Goal: Communication & Community: Answer question/provide support

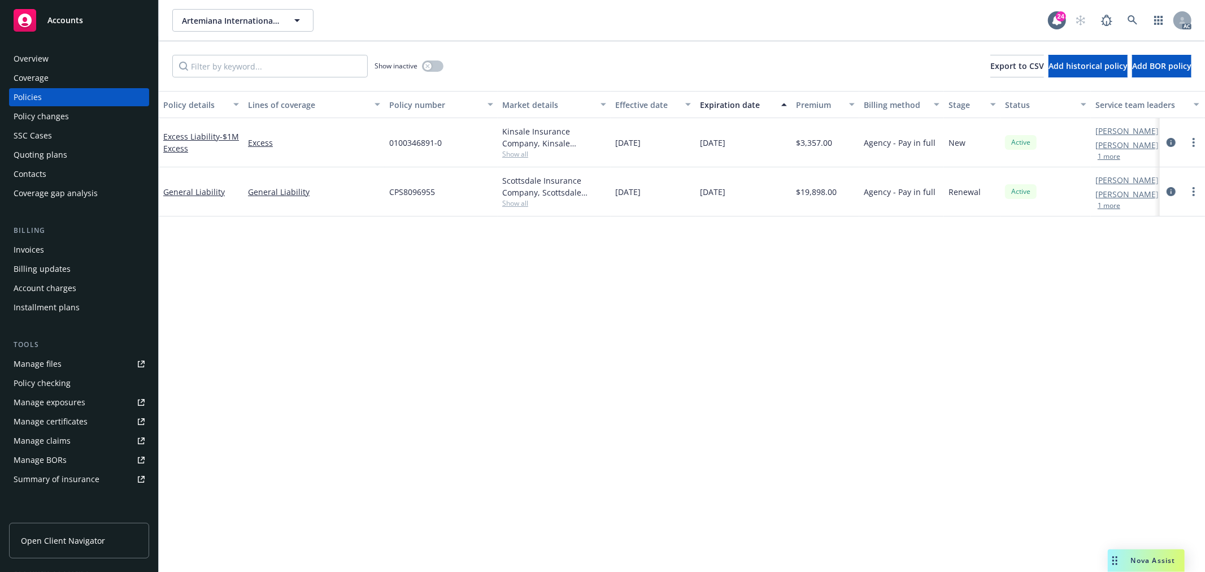
click at [1158, 562] on span "Nova Assist" at bounding box center [1153, 560] width 45 height 10
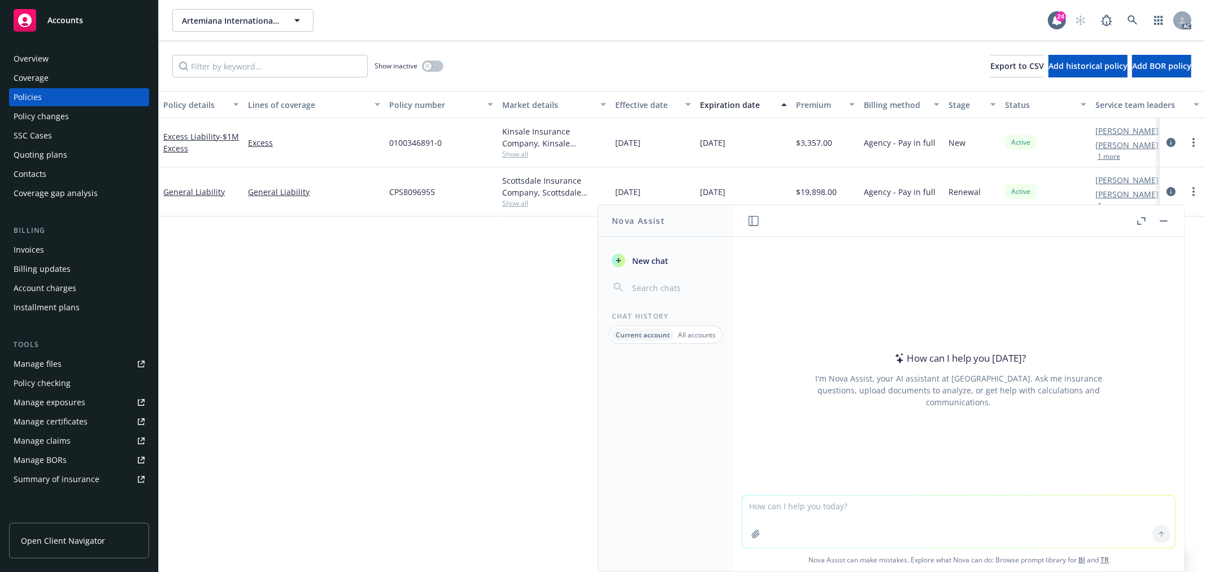
click at [925, 515] on textarea at bounding box center [958, 521] width 433 height 52
paste textarea "HI Lionel, The carrier has received a BOR on the captioned account. They do pro…"
type textarea "翻译：HI Lionel, The carrier has received a BOR on the captioned account. They do …"
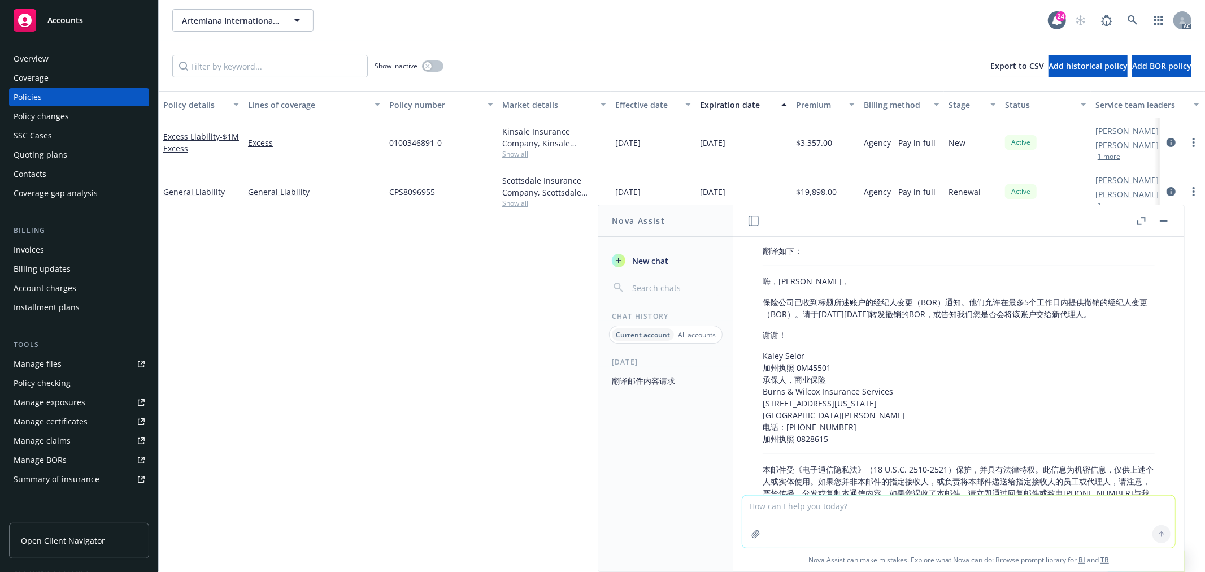
scroll to position [262, 0]
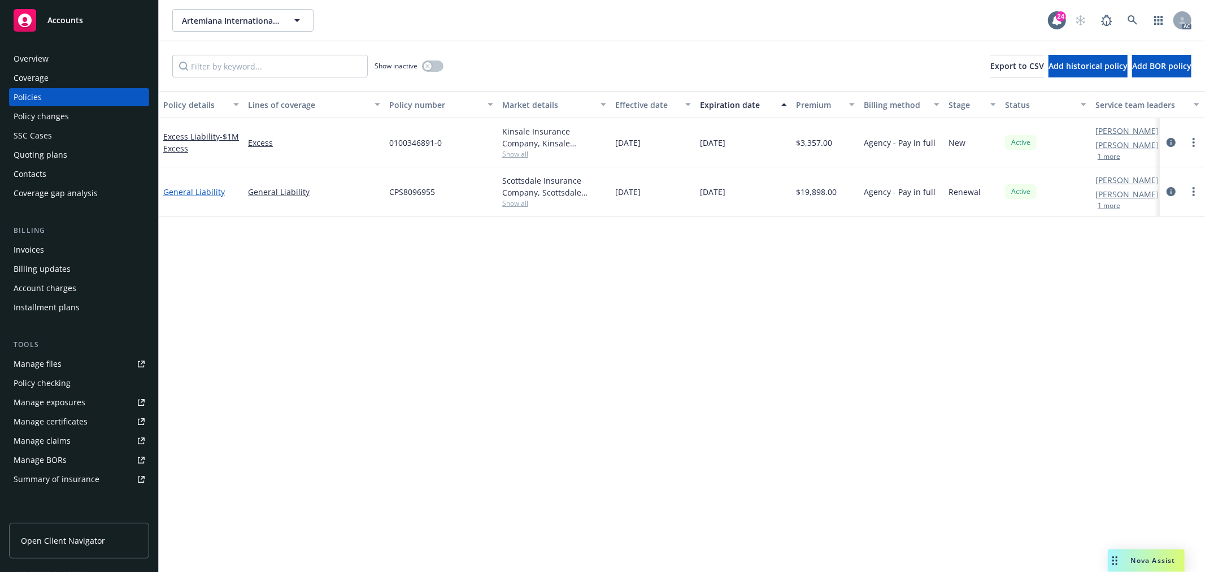
click at [205, 193] on link "General Liability" at bounding box center [194, 191] width 62 height 11
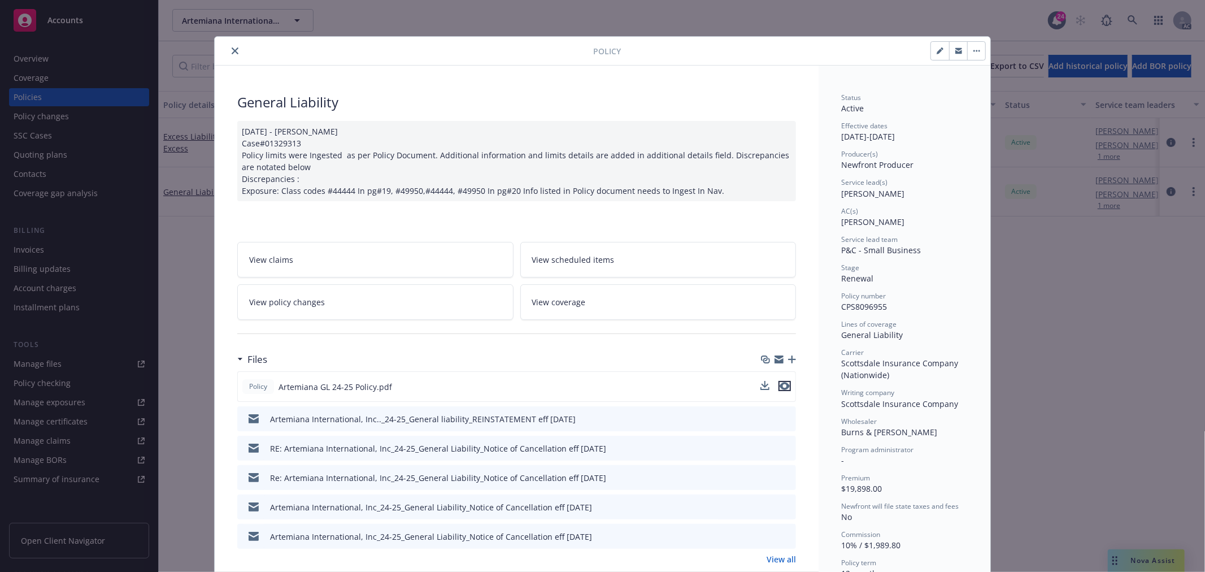
click at [780, 385] on icon "preview file" at bounding box center [785, 386] width 10 height 8
click at [232, 47] on icon "close" at bounding box center [235, 50] width 7 height 7
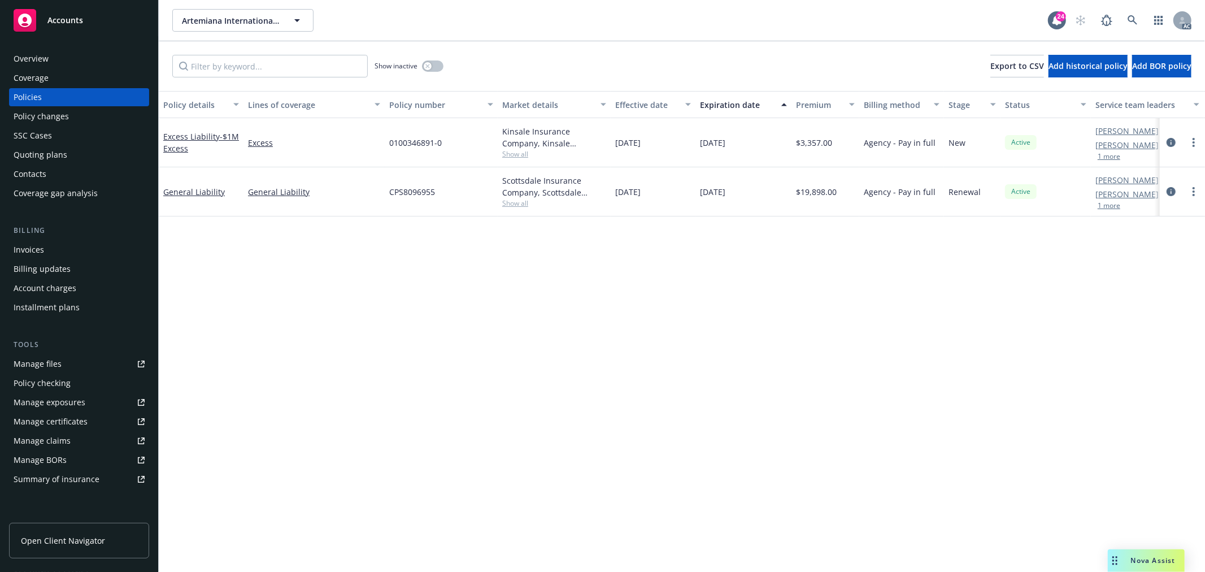
click at [1143, 563] on span "Nova Assist" at bounding box center [1153, 560] width 45 height 10
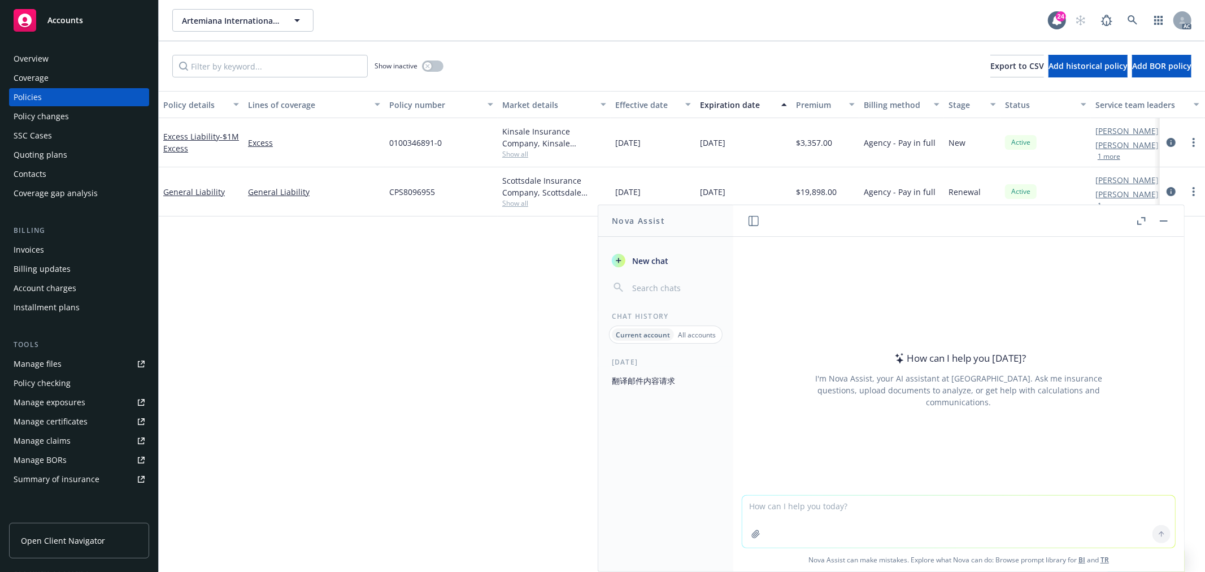
click at [1094, 524] on textarea at bounding box center [958, 521] width 433 height 52
paste textarea "The underwriter listed the "CPS8096955-49059166" on the subject. CPS8096955 is …"
type textarea "check grammar: The underwriter listed the "CPS8096955-49059166" on the subject.…"
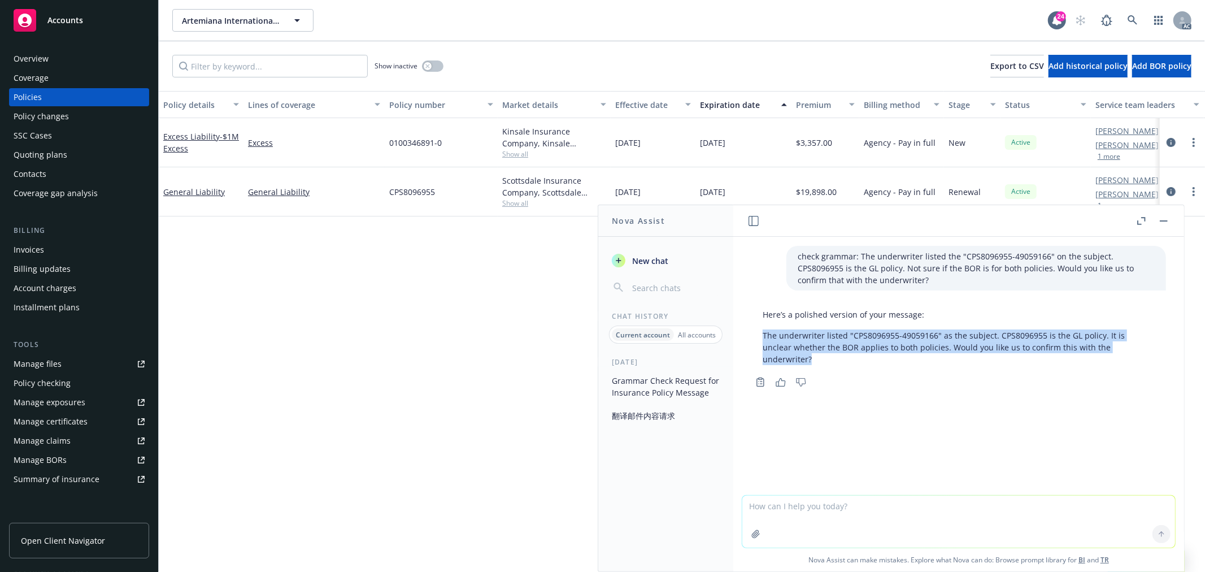
drag, startPoint x: 1129, startPoint y: 342, endPoint x: 758, endPoint y: 334, distance: 371.2
click at [758, 334] on div "Here’s a polished version of your message: The underwriter listed "CPS8096955-4…" at bounding box center [958, 337] width 415 height 66
copy p "The underwriter listed "CPS8096955-49059166" as the subject. CPS8096955 is the …"
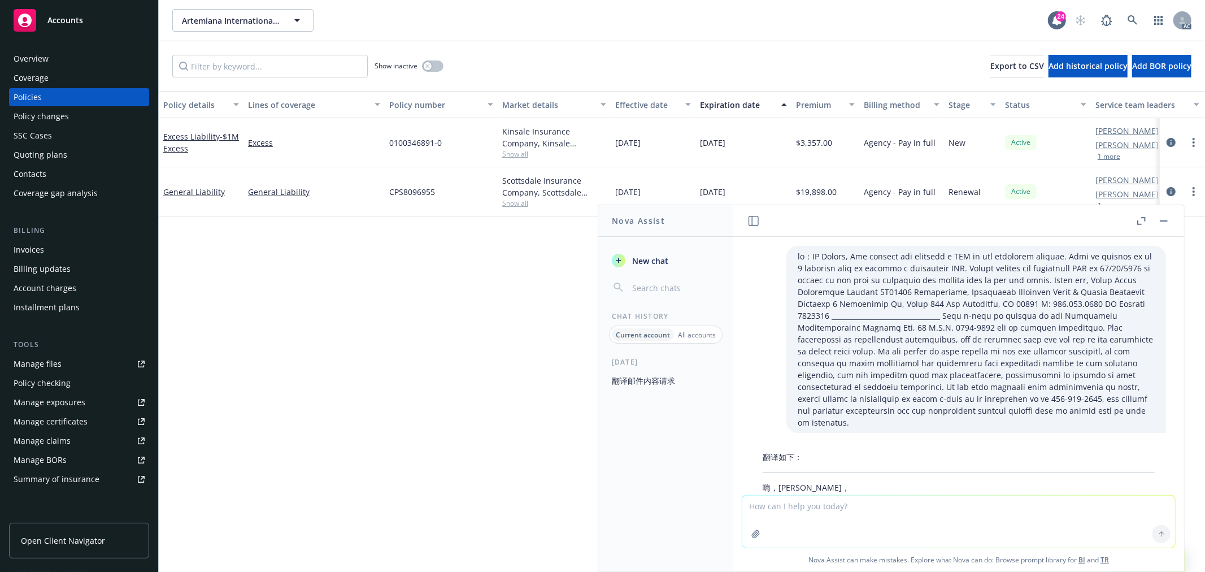
scroll to position [262, 0]
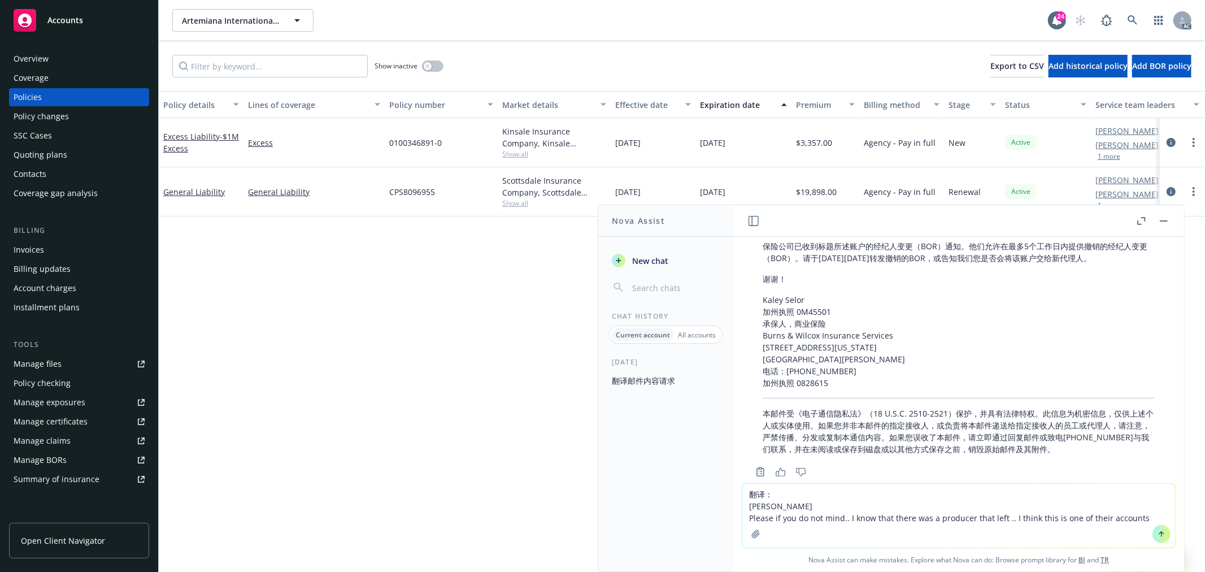
drag, startPoint x: 797, startPoint y: 505, endPoint x: 734, endPoint y: 508, distance: 62.2
click at [734, 508] on div "翻译： [PERSON_NAME] Please if you do not mind.. I know that there was a producer …" at bounding box center [958, 527] width 451 height 88
type textarea "翻译： Please if you do not mind.. I know that there was a producer that left .. I…"
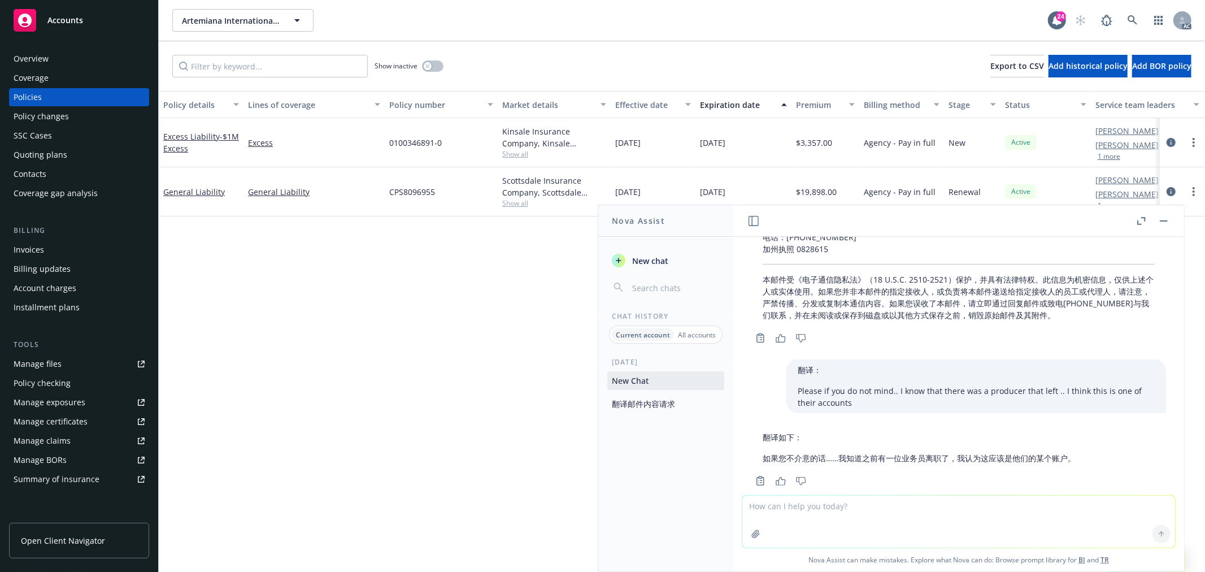
scroll to position [404, 0]
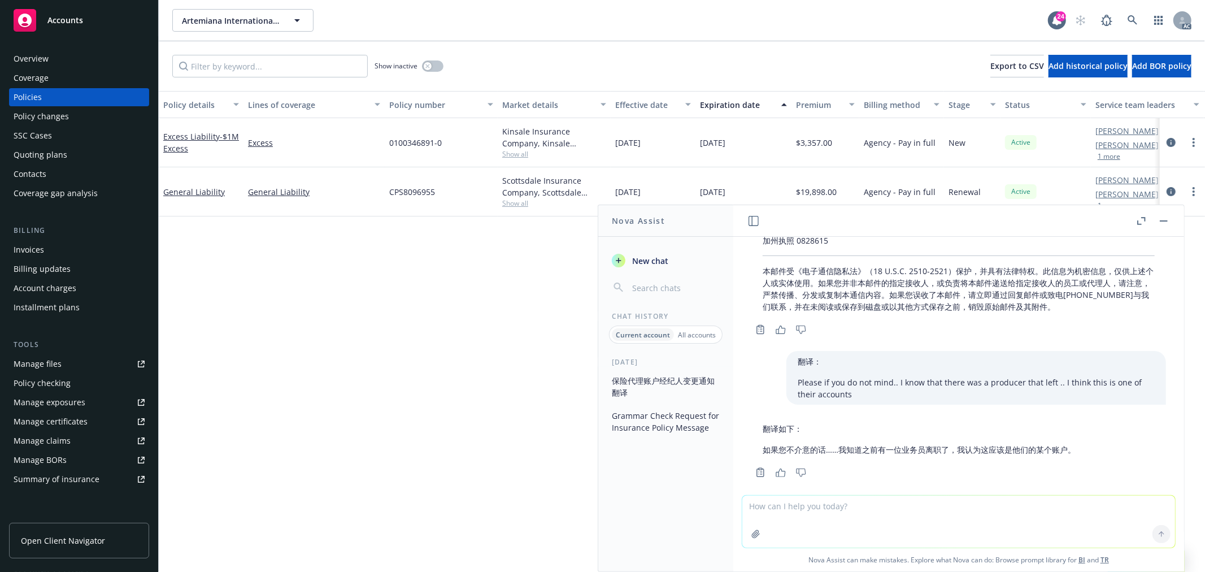
click at [846, 479] on div "翻译如下： 嗨，Lionel， 保险公司已收到标题所述账户的经纪人变更（BOR）通知。他们允许在最多5个工作日内提供撤销的经纪人变更（BOR）。请于2025年…" at bounding box center [958, 366] width 451 height 258
click at [839, 503] on textarea at bounding box center [958, 521] width 433 height 52
paste textarea "A few questions about the attached. Our business has been severely impacted by …"
type textarea "翻译：A few questions about the attached. Our business has been severely impacted …"
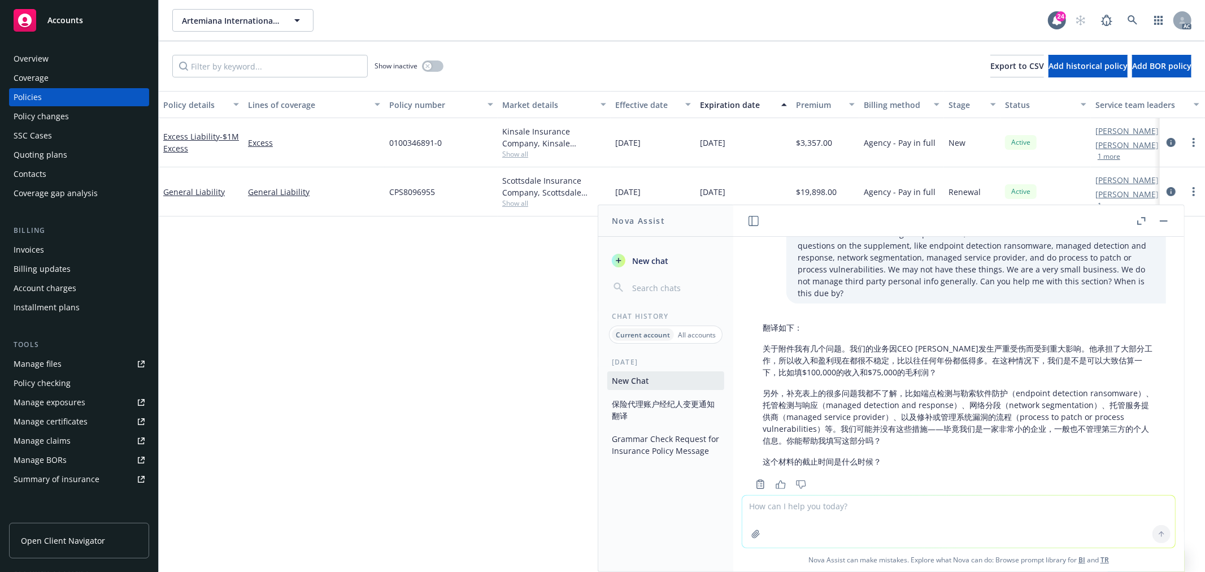
scroll to position [711, 0]
click at [953, 506] on textarea at bounding box center [958, 521] width 433 height 52
paste textarea "I addition to the below, I have a few questions on the main app. They are: It i…"
type textarea "翻译：I addition to the below, I have a few questions on the main app. They are: I…"
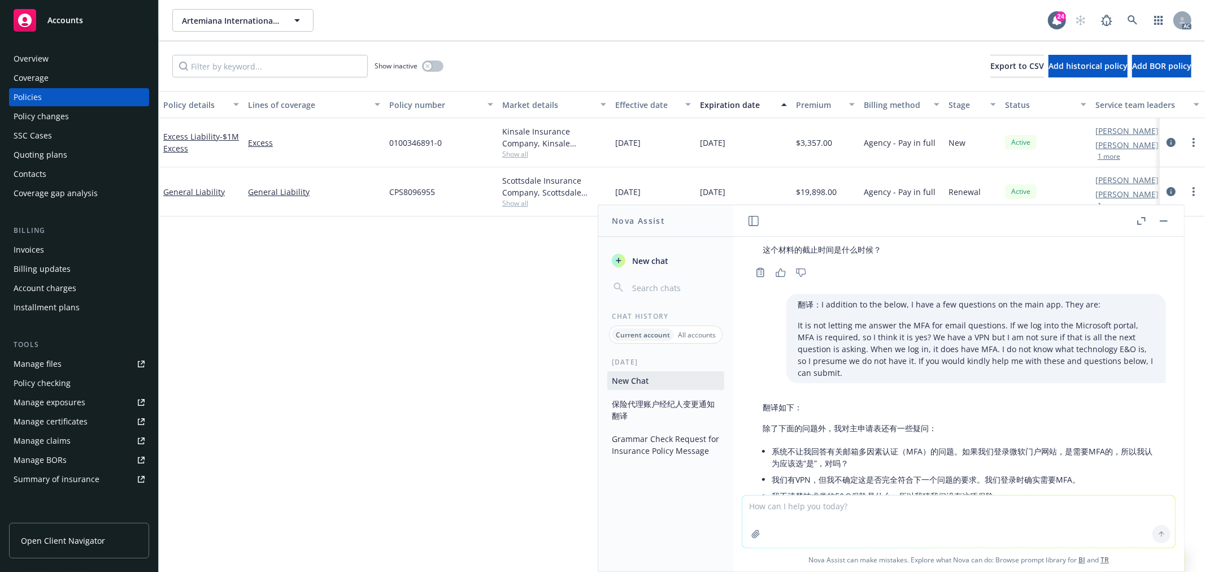
scroll to position [968, 0]
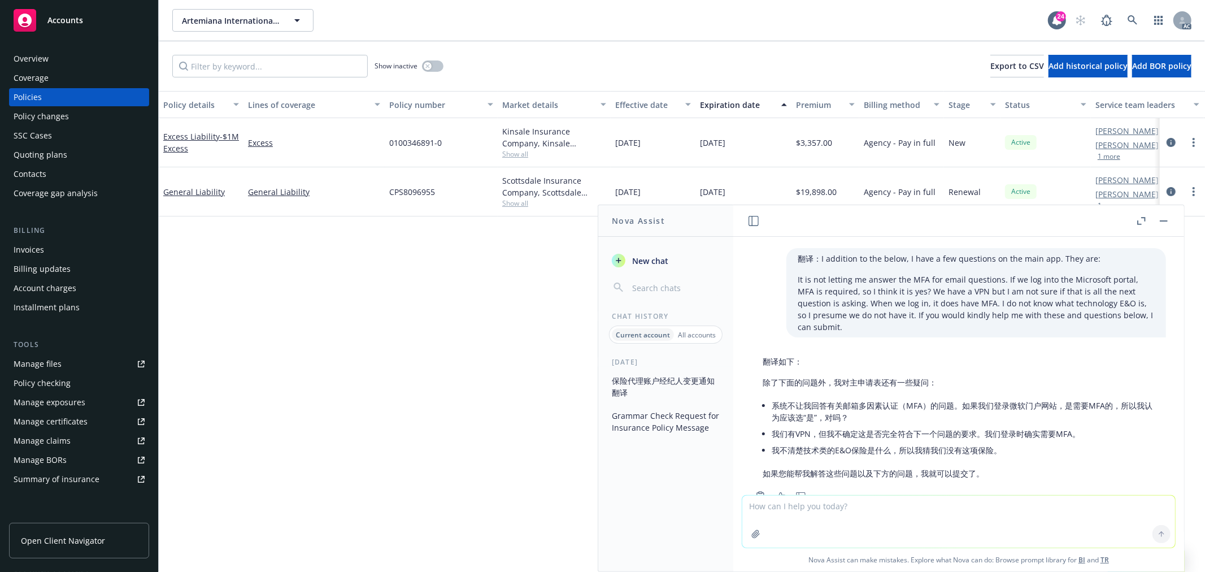
click at [842, 514] on textarea at bounding box center [958, 521] width 433 height 52
paste textarea "we received below 2 email from the insured. 她有很多问题需要解答，你能帮忙review并回复吗？另外其实我们已经收…"
type textarea "draft英文短息： we received below 2 email from the insured. 她有很多问题需要解答，你能帮忙review并回复…"
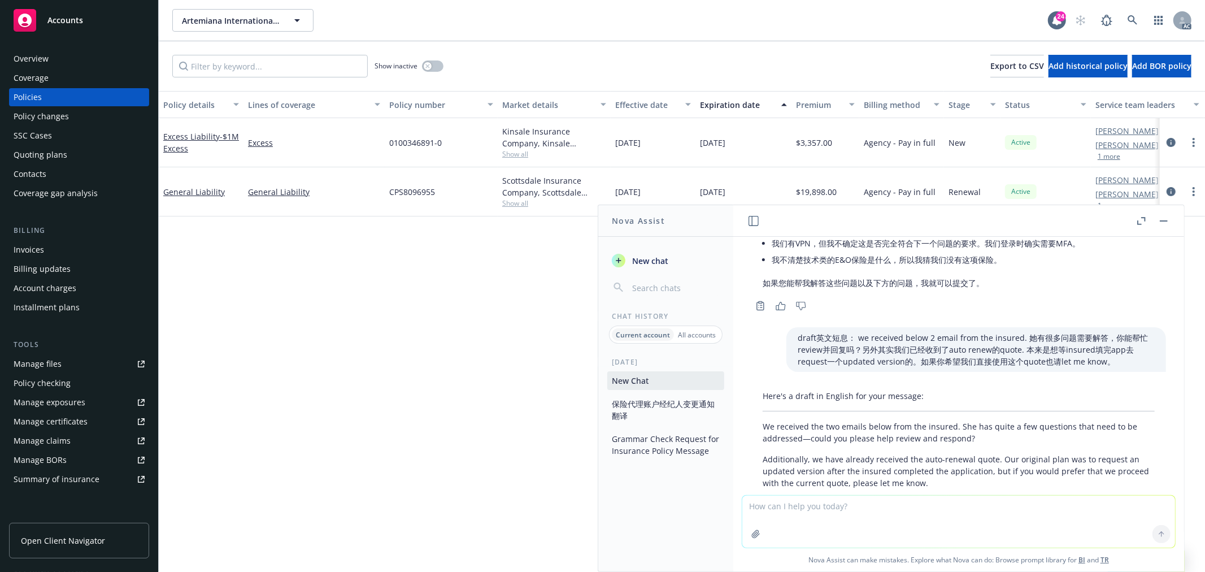
scroll to position [1168, 0]
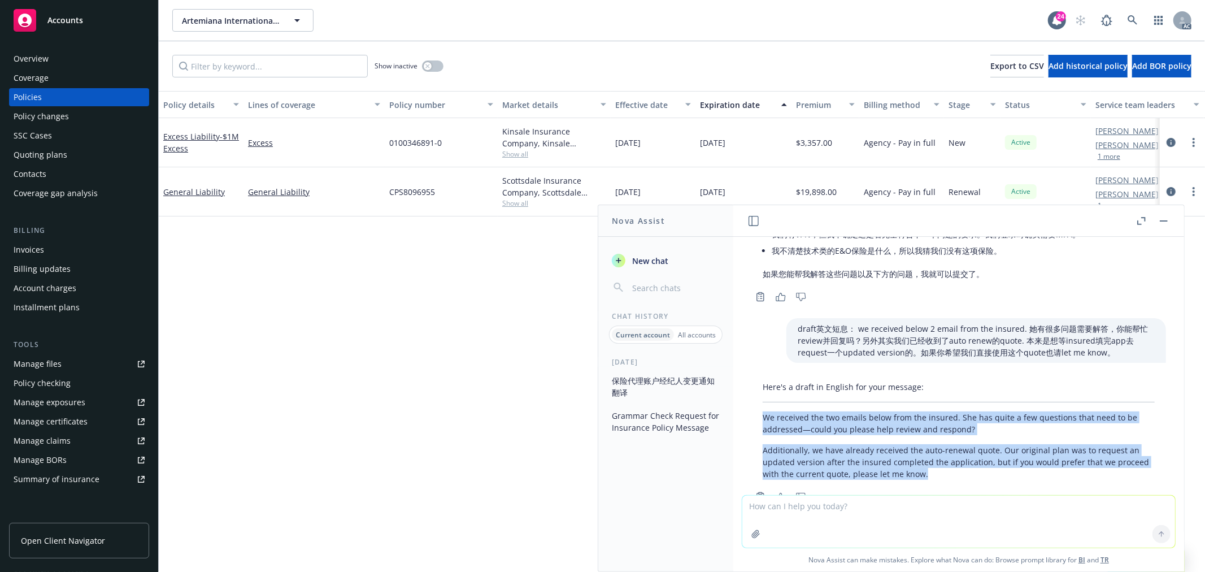
drag, startPoint x: 929, startPoint y: 440, endPoint x: 763, endPoint y: 383, distance: 174.9
click at [763, 383] on div "Here's a draft in English for your message: We received the two emails below fr…" at bounding box center [958, 430] width 415 height 108
copy div "We received the two emails below from the insured. She has quite a few question…"
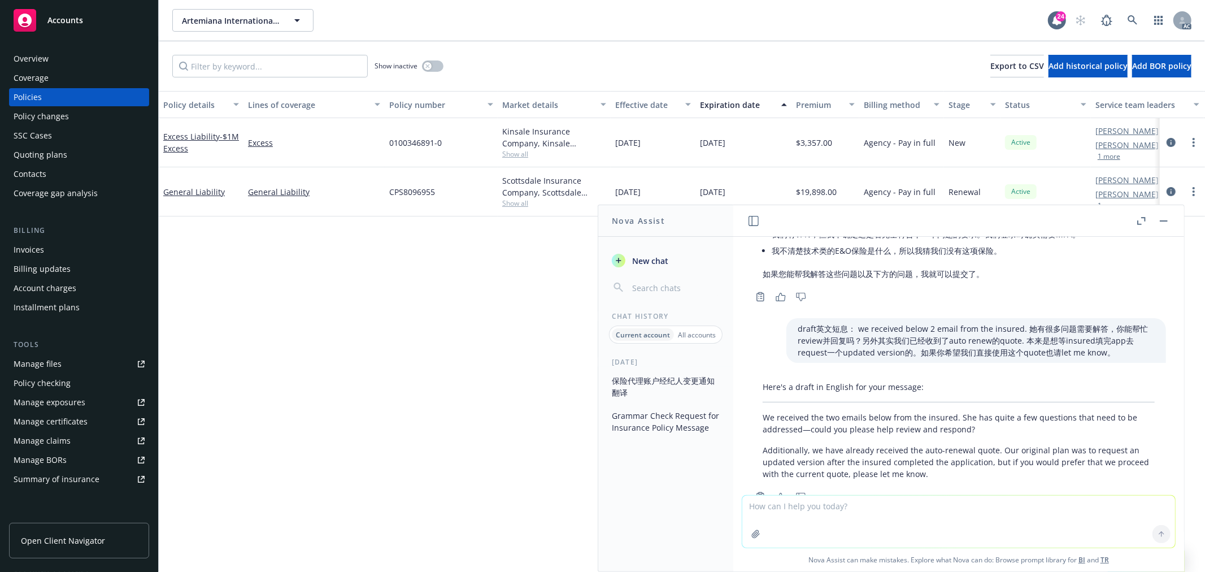
click at [895, 504] on textarea at bounding box center [958, 521] width 433 height 52
type textarea "r"
paste textarea "​ We received the two emails below from the insured. She has quite a few questi…"
type textarea "润色，口语化：​ We received the two emails below from the insured. She has quite a few…"
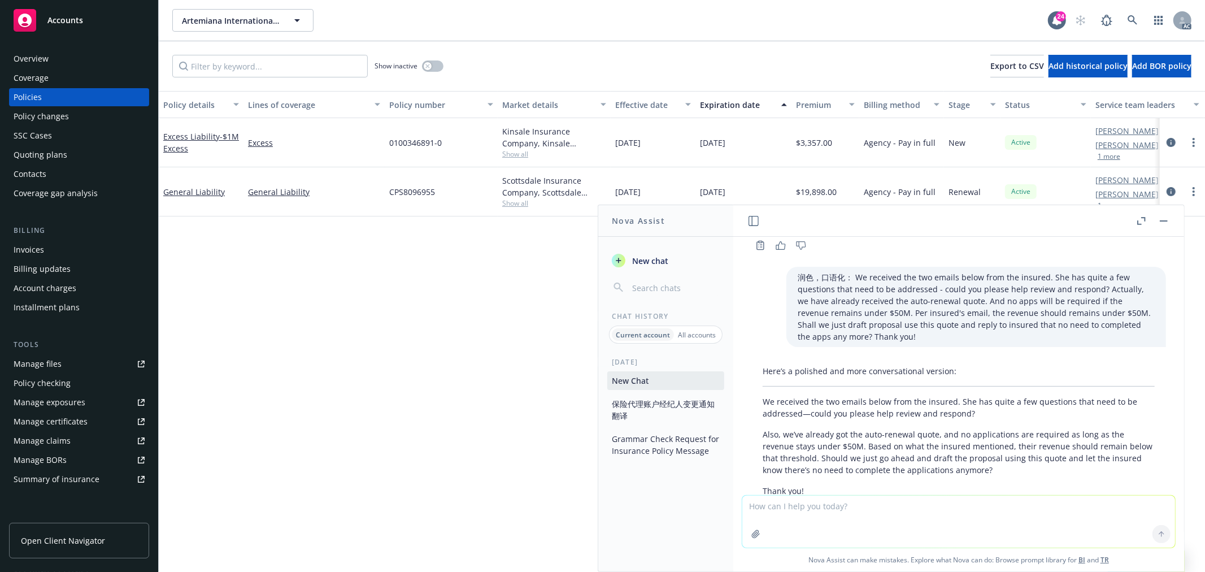
scroll to position [1437, 0]
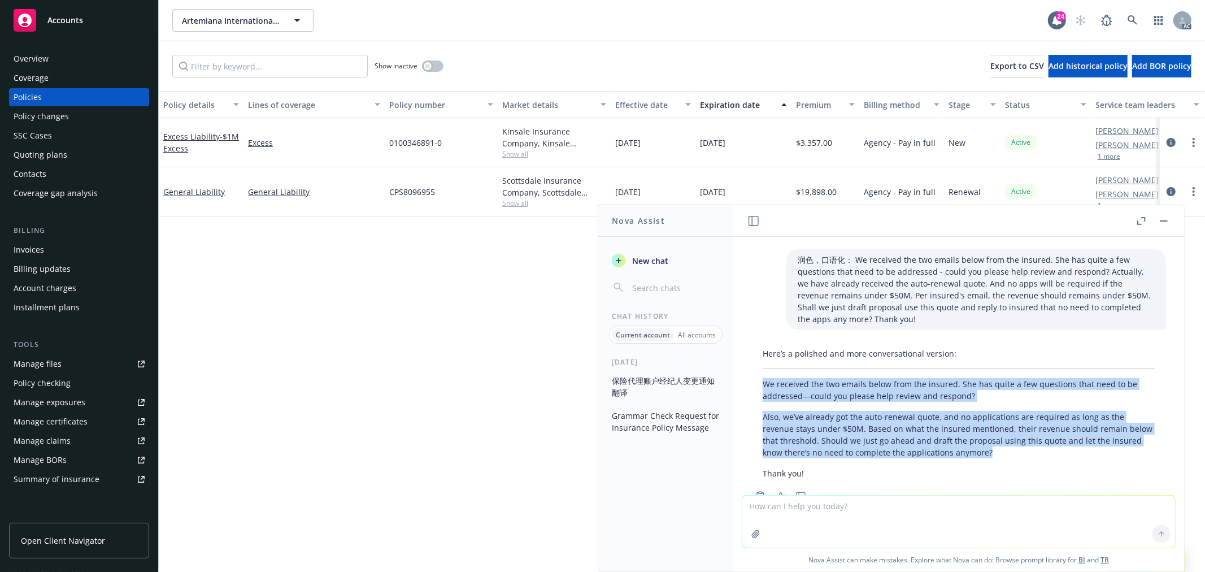
drag, startPoint x: 1024, startPoint y: 414, endPoint x: 763, endPoint y: 348, distance: 269.2
click at [763, 348] on div "Here’s a polished and more conversational version: We received the two emails b…" at bounding box center [958, 413] width 415 height 141
copy div "We received the two emails below from the insured. She has quite a few question…"
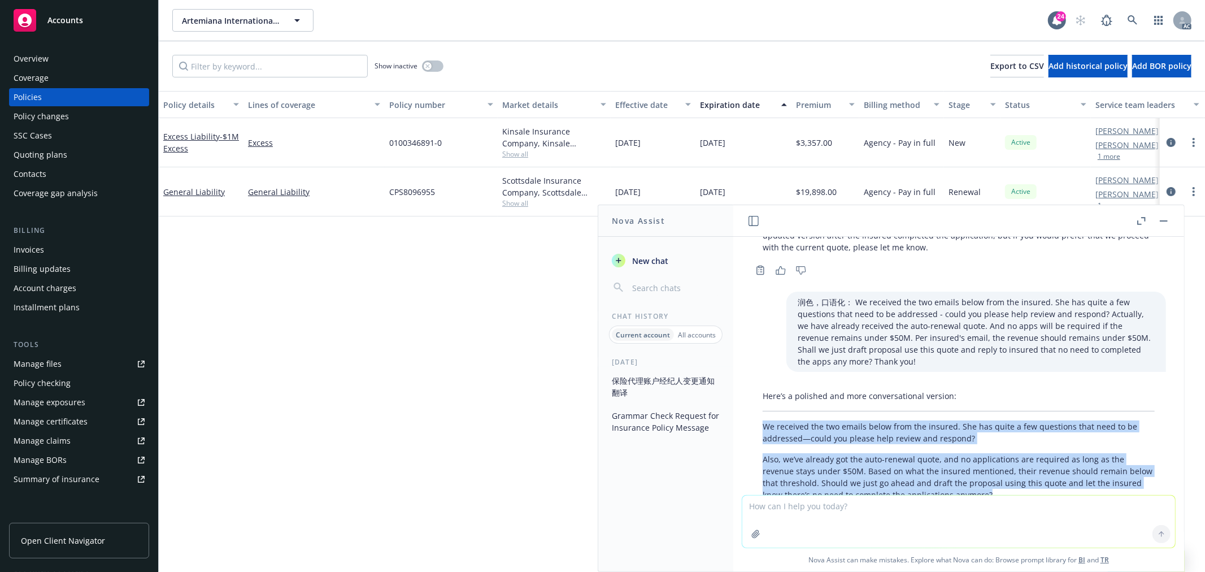
scroll to position [1374, 0]
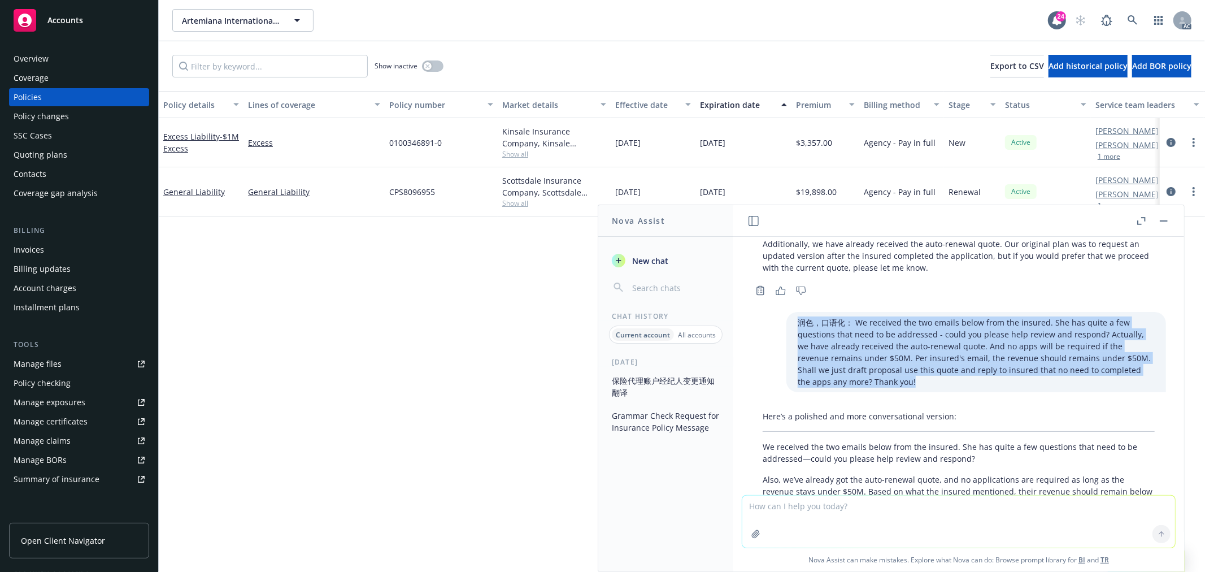
drag, startPoint x: 816, startPoint y: 341, endPoint x: 774, endPoint y: 286, distance: 69.3
click at [786, 312] on div "润色，口语化：​ We received the two emails below from the insured. She has quite a few…" at bounding box center [976, 352] width 380 height 80
copy p "润色，口语化：​ We received the two emails below from the insured. She has quite a few…"
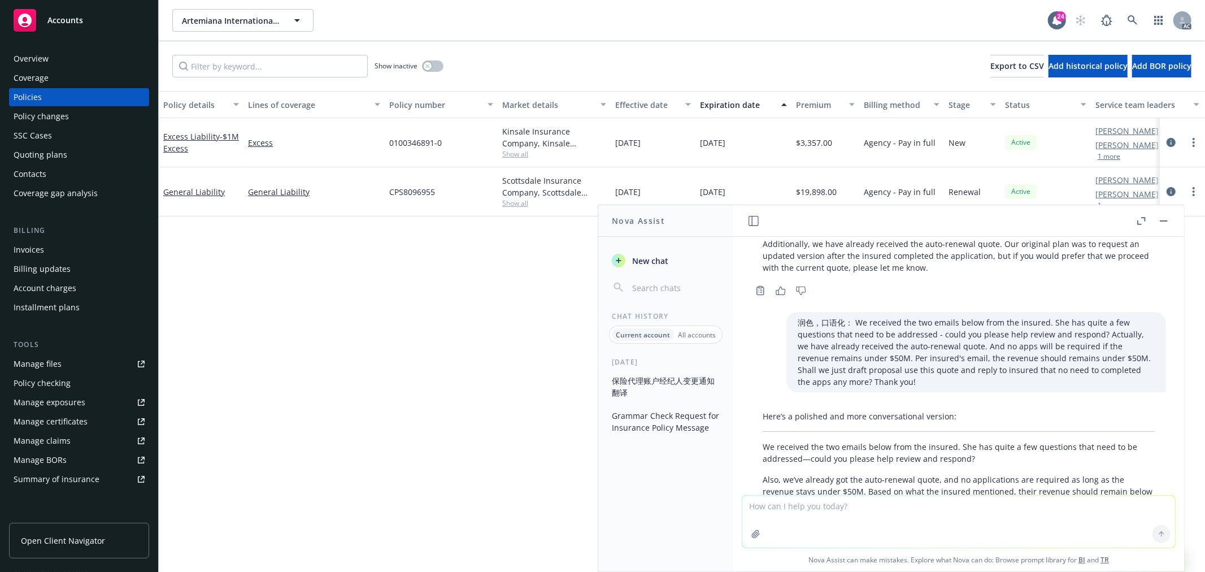
click at [790, 516] on textarea at bounding box center [958, 521] width 433 height 52
paste textarea "润色，口语化：​ We received the two emails below from the insured. She has quite a few…"
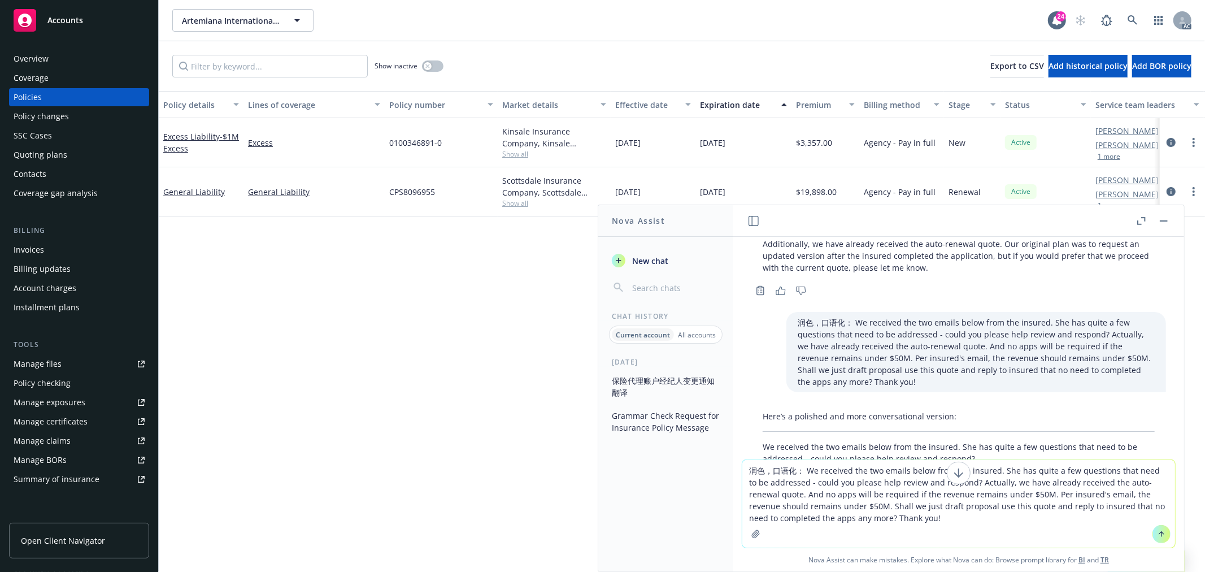
click at [1017, 486] on textarea "润色，口语化：​ We received the two emails below from the insured. She has quite a few…" at bounding box center [958, 504] width 433 height 88
drag, startPoint x: 798, startPoint y: 482, endPoint x: 952, endPoint y: 482, distance: 153.7
click at [952, 482] on div "润色，口语化：​ We received the two emails below from the insured. She has quite a few…" at bounding box center [958, 504] width 433 height 88
click at [798, 493] on textarea "润色，口语化：​ We received the two emails below from the insured. She has quite a few…" at bounding box center [958, 510] width 433 height 76
type textarea "润色，口语化：​ We received the two emails below from the insured. She has quite a few…"
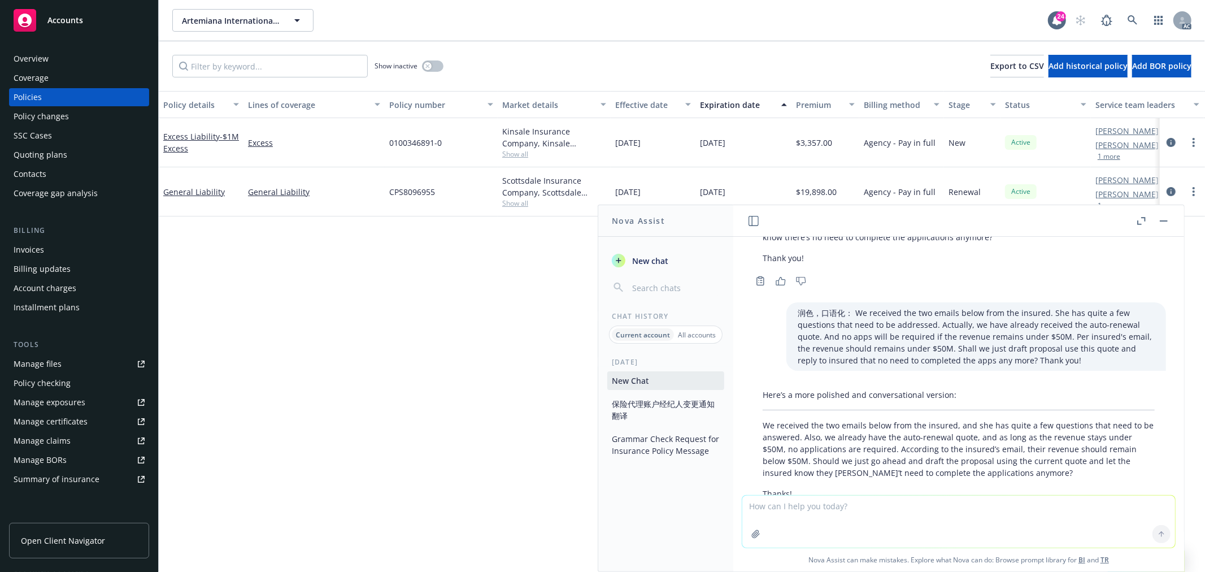
scroll to position [1672, 0]
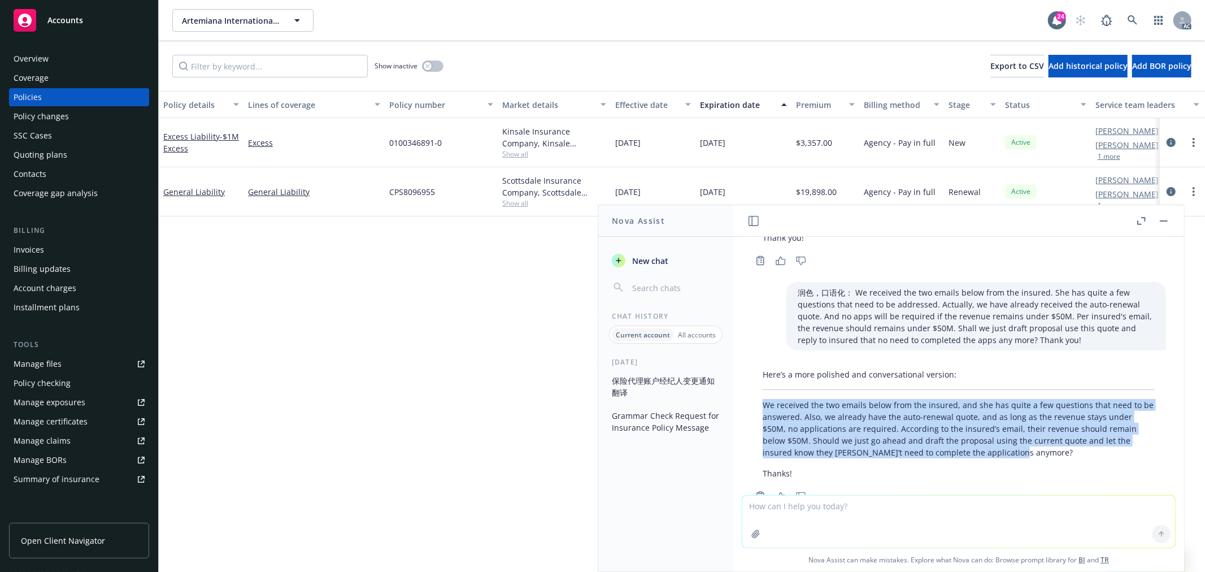
drag, startPoint x: 1033, startPoint y: 415, endPoint x: 763, endPoint y: 369, distance: 273.2
click at [763, 399] on p "We received the two emails below from the insured, and she has quite a few ques…" at bounding box center [959, 428] width 392 height 59
copy p "We received the two emails below from the insured, and she has quite a few ques…"
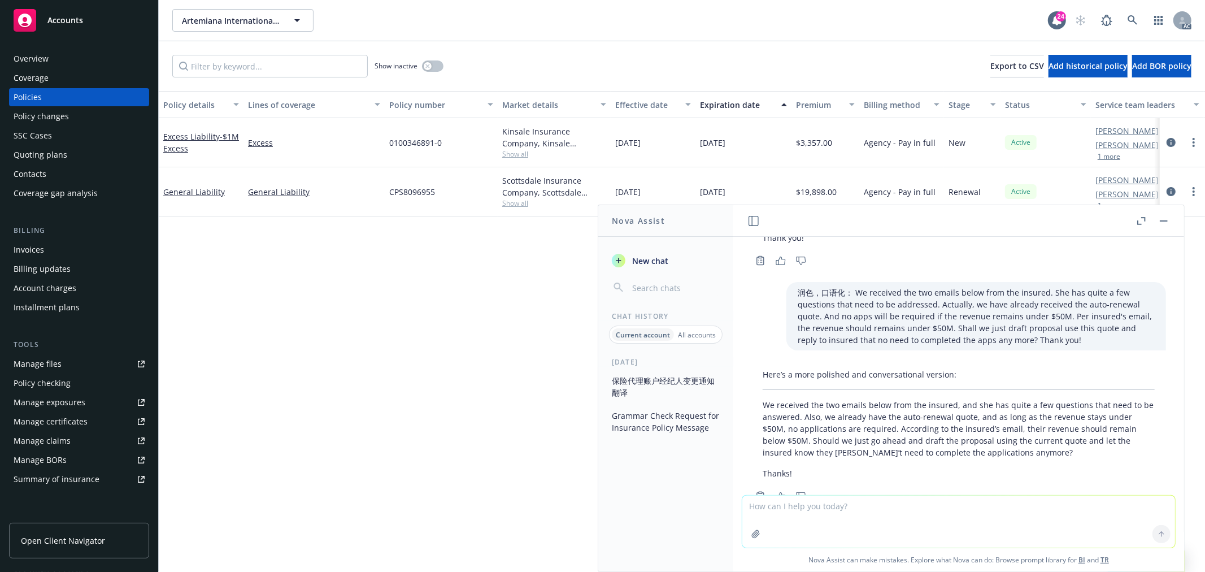
click at [929, 515] on textarea at bounding box center [958, 521] width 433 height 52
paste textarea "Kay Lancaster just called me and stated she received an email or something stat…"
type textarea "翻译：Kay Lancaster just called me and stated she received an email or something s…"
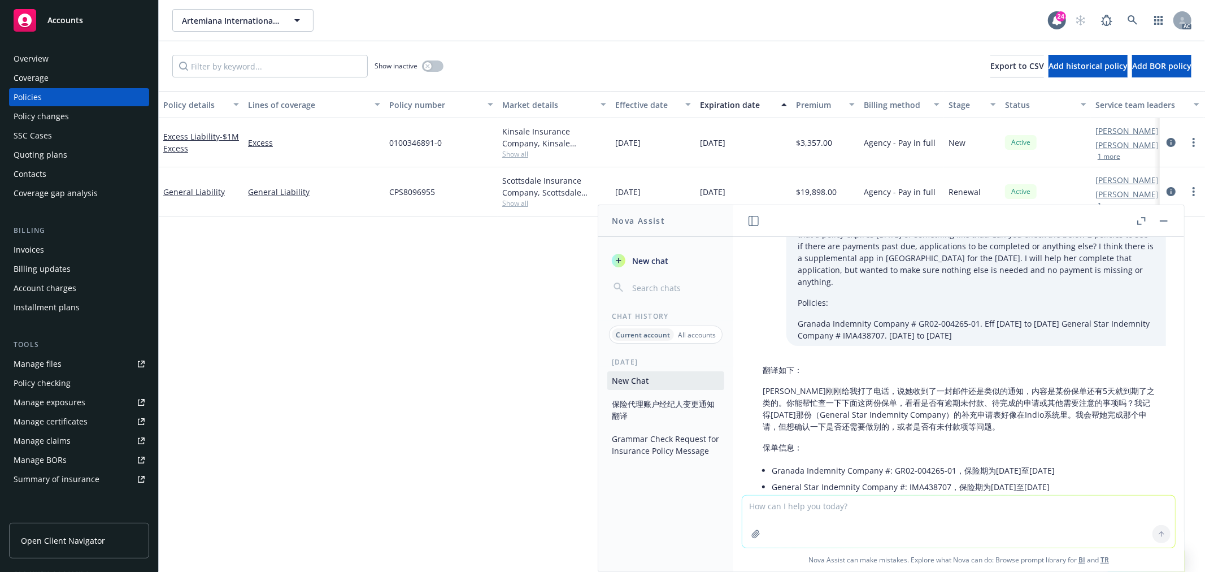
scroll to position [1981, 0]
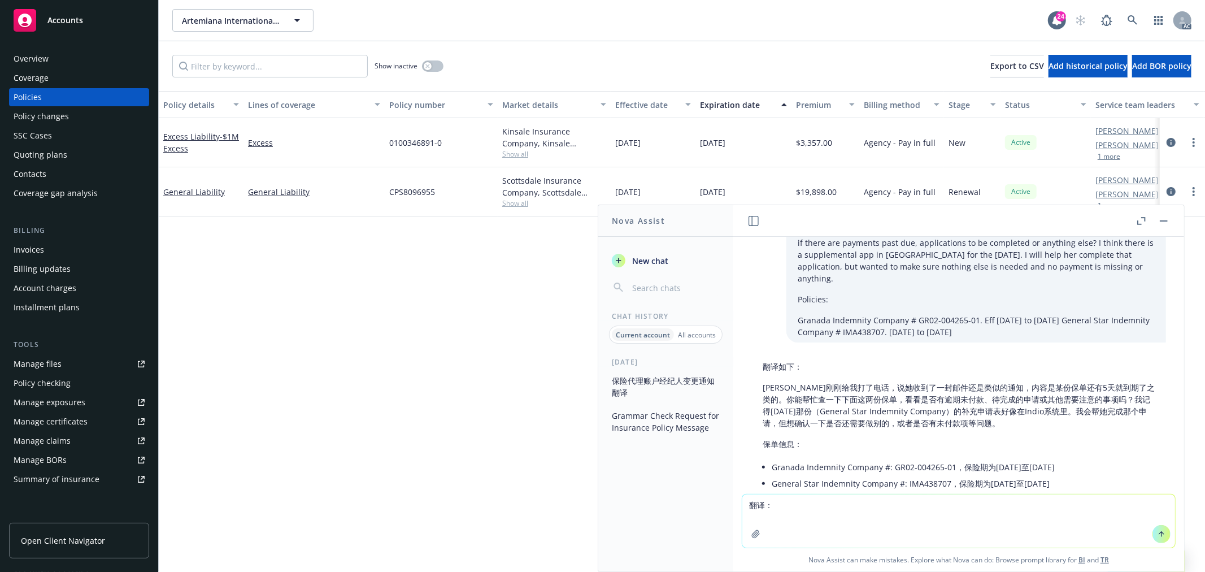
paste textarea "I show that the renewal application is still missing some information. The emai…"
type textarea "翻译：I show that the renewal application is still missing some information. The e…"
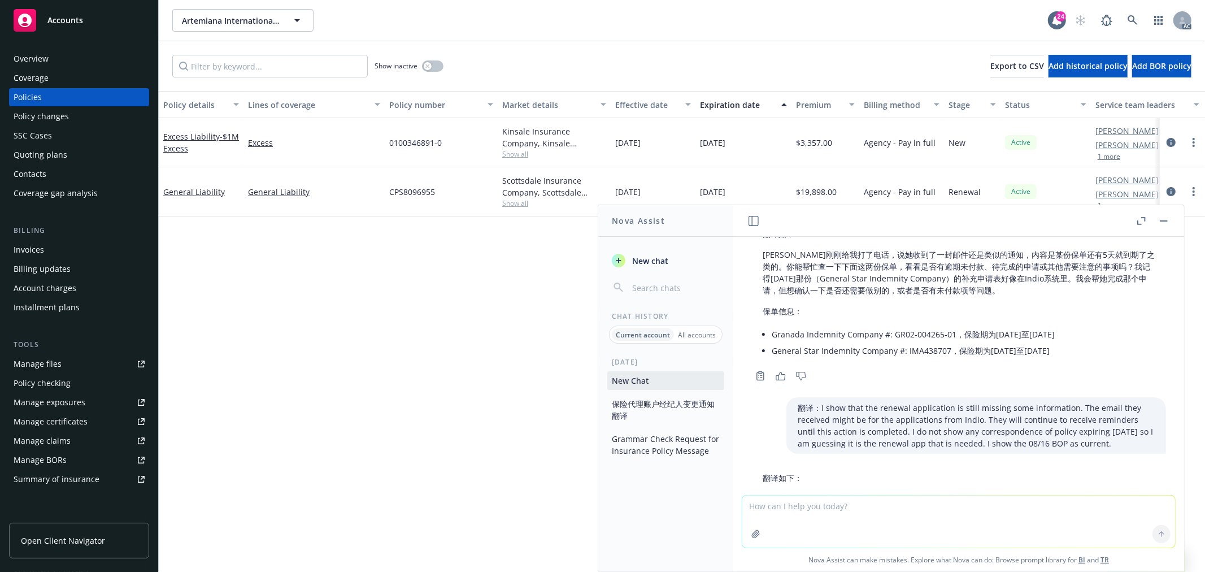
scroll to position [2151, 0]
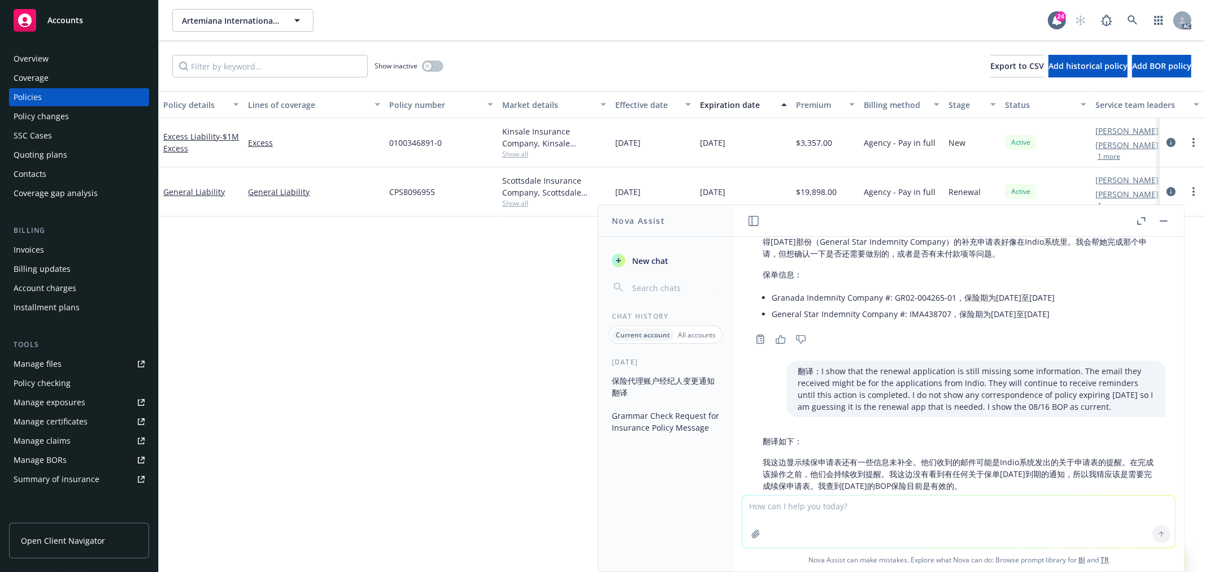
click at [941, 505] on textarea at bounding box center [958, 521] width 433 height 52
paste textarea "we received the above email from insured. Seems that they would like to request…"
type textarea "check grammar: we received the above email from insured. Seems that they would …"
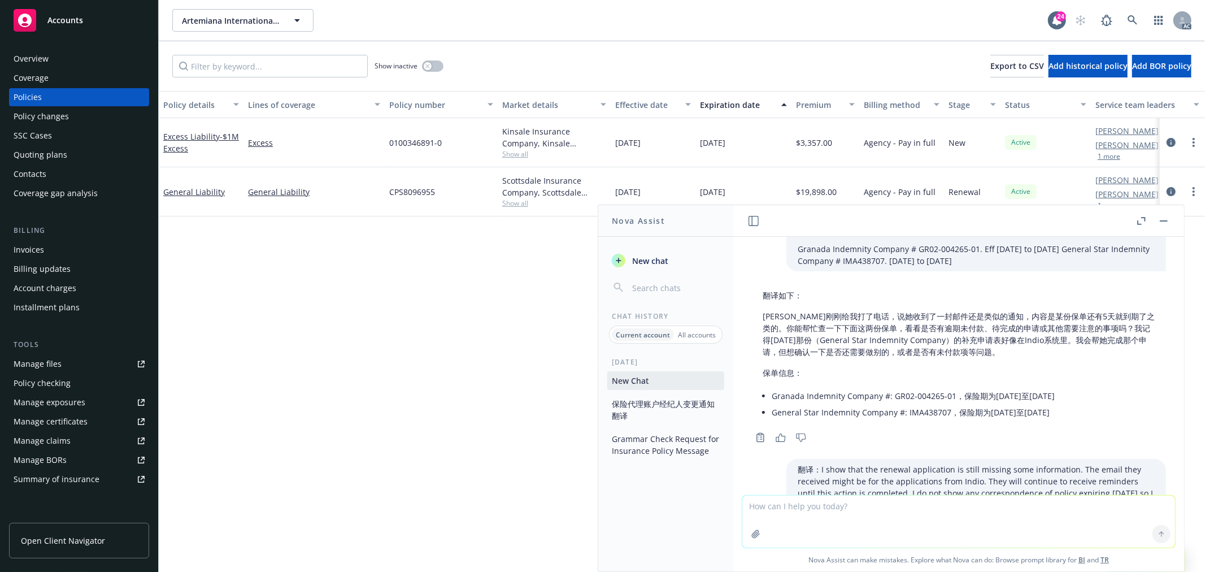
scroll to position [2285, 0]
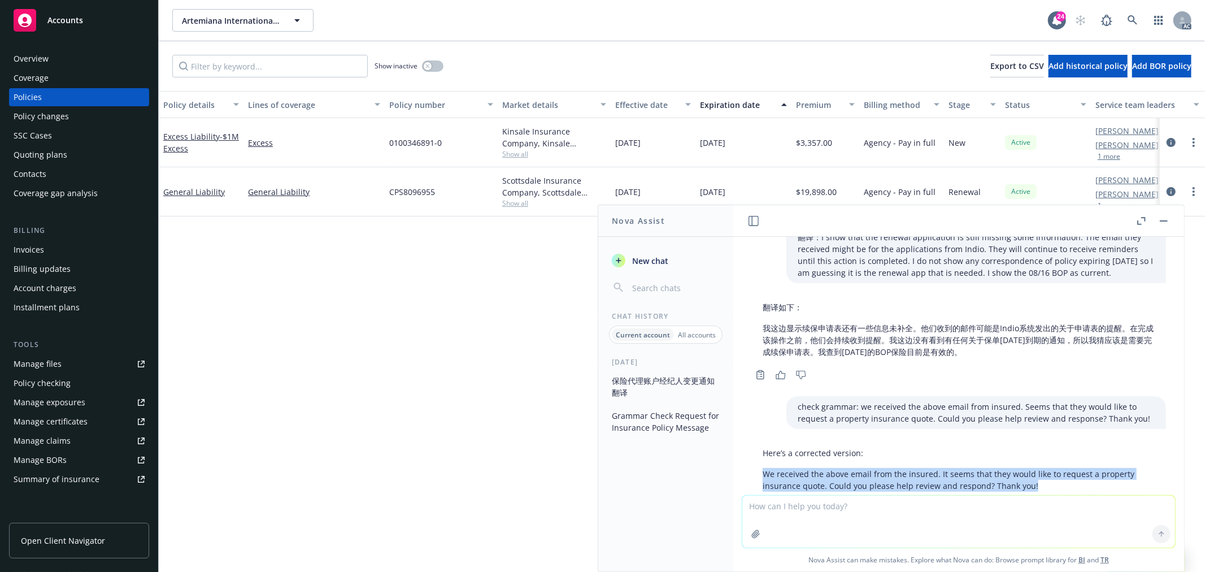
drag, startPoint x: 1033, startPoint y: 438, endPoint x: 763, endPoint y: 427, distance: 270.3
click at [763, 468] on p "We received the above email from the insured. It seems that they would like to …" at bounding box center [959, 480] width 392 height 24
copy p "We received the above email from the insured. It seems that they would like to …"
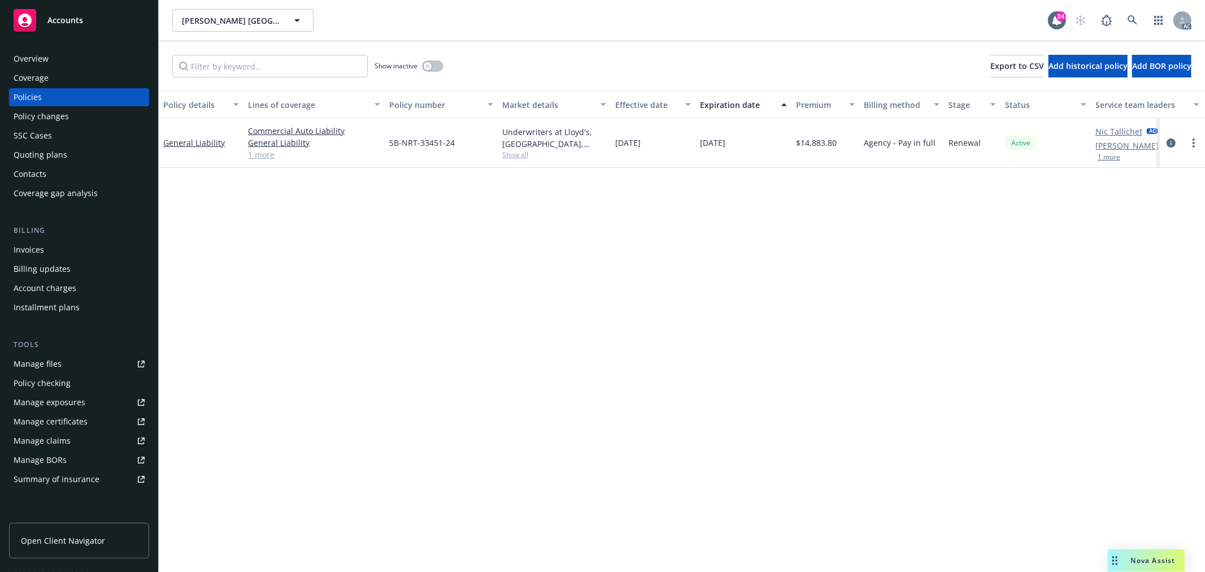
click at [257, 153] on link "1 more" at bounding box center [314, 155] width 132 height 12
click at [1137, 558] on span "Nova Assist" at bounding box center [1153, 560] width 45 height 10
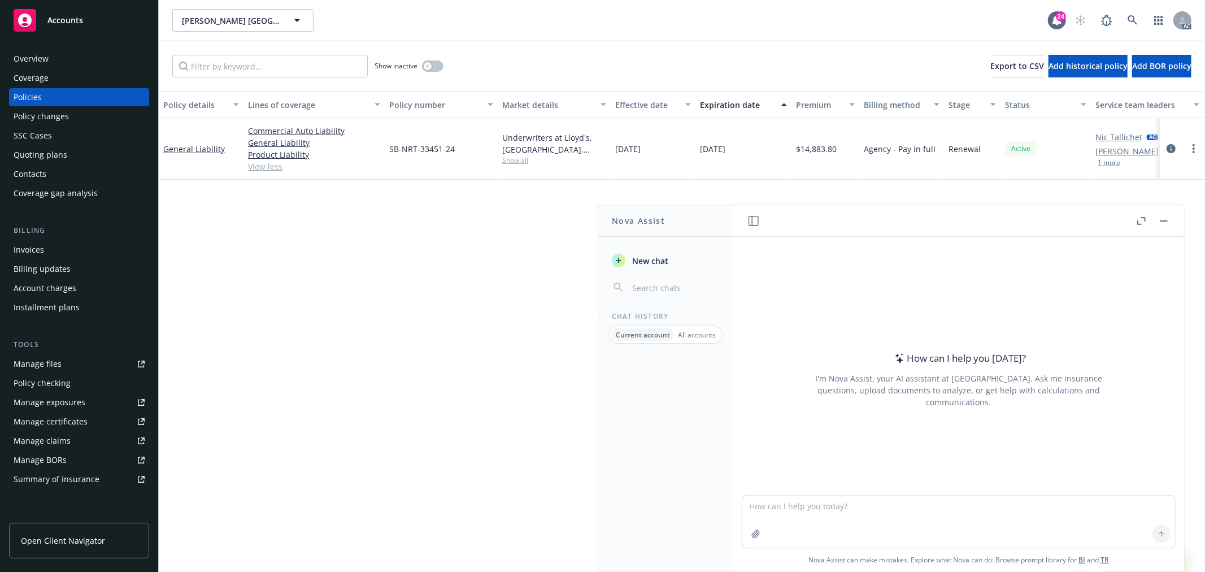
click at [890, 511] on textarea at bounding box center [958, 521] width 433 height 52
paste textarea "Thank you for your response! We will submit the information to underwriting and…"
type textarea "check grammar: Thank you for your response! We will submit the information to u…"
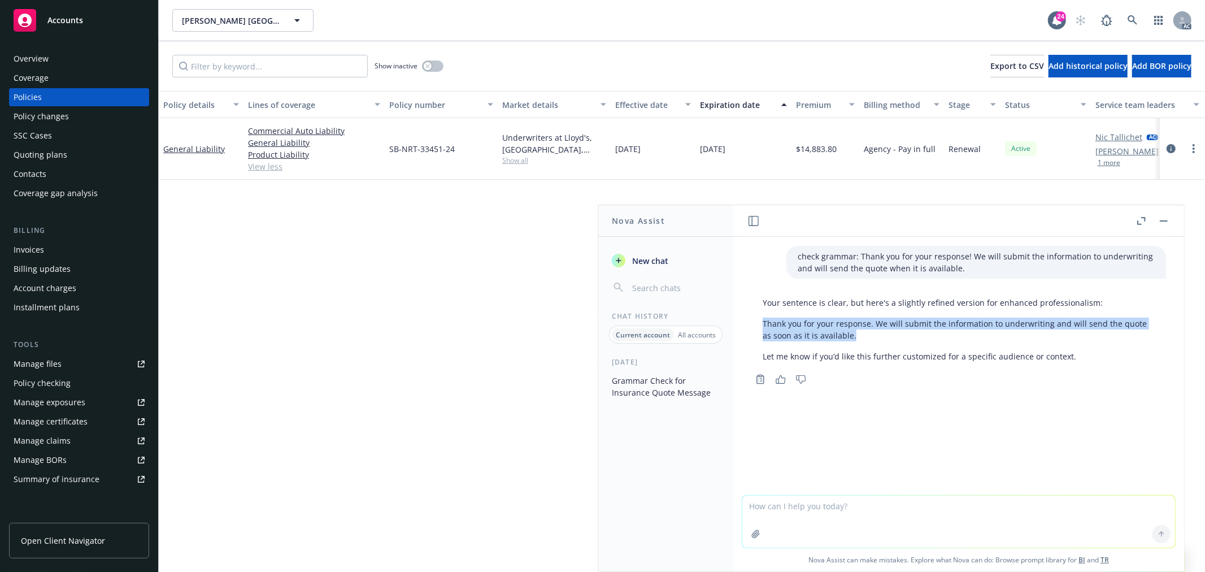
drag, startPoint x: 859, startPoint y: 334, endPoint x: 755, endPoint y: 326, distance: 104.3
click at [755, 326] on div "Your sentence is clear, but here's a slightly refined version for enhanced prof…" at bounding box center [958, 329] width 415 height 75
copy p "Thank you for your response. We will submit the information to underwriting and…"
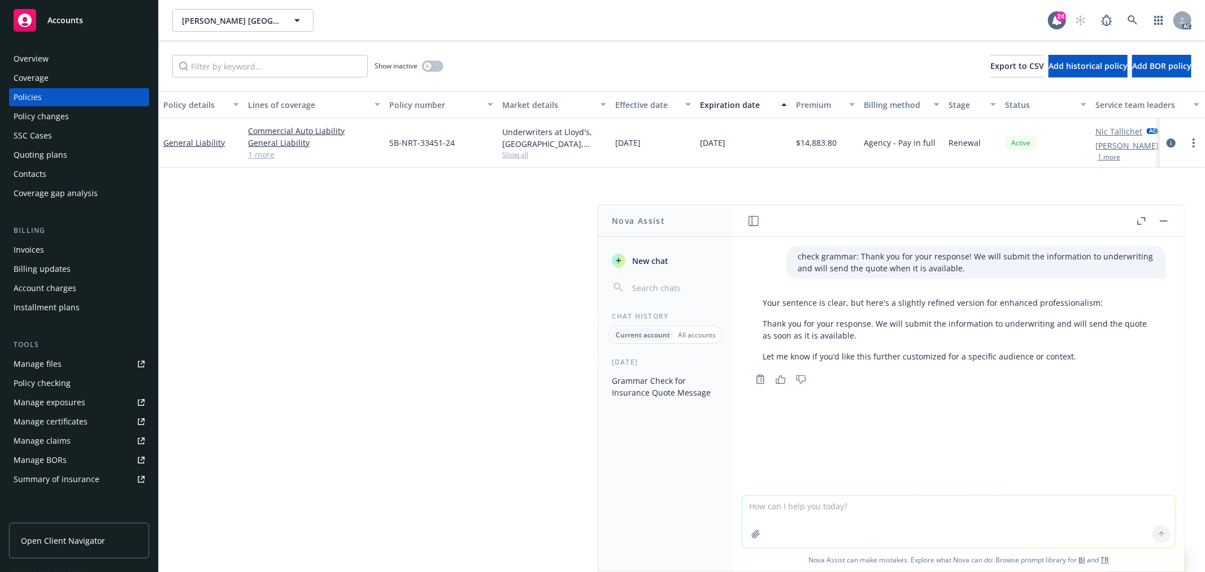
click at [844, 521] on textarea at bounding box center [958, 521] width 433 height 52
type textarea "f"
paste textarea "Please advise what you really need for your quote. I am happy to provide, but t…"
type textarea "翻译：Please advise what you really need for your quote. I am happy to provide, bu…"
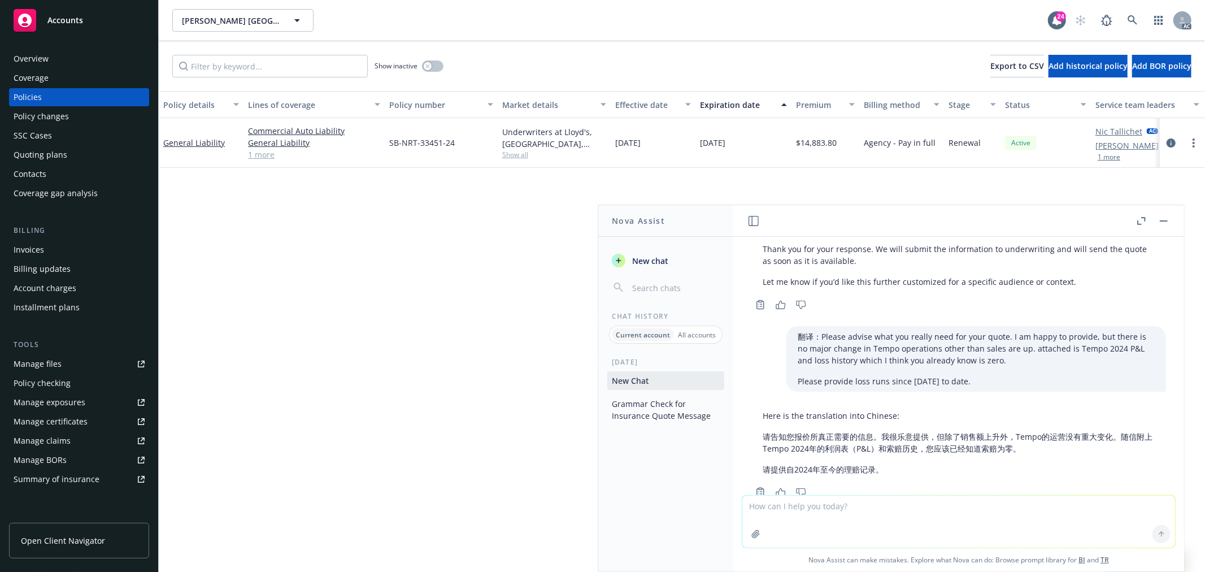
scroll to position [106, 0]
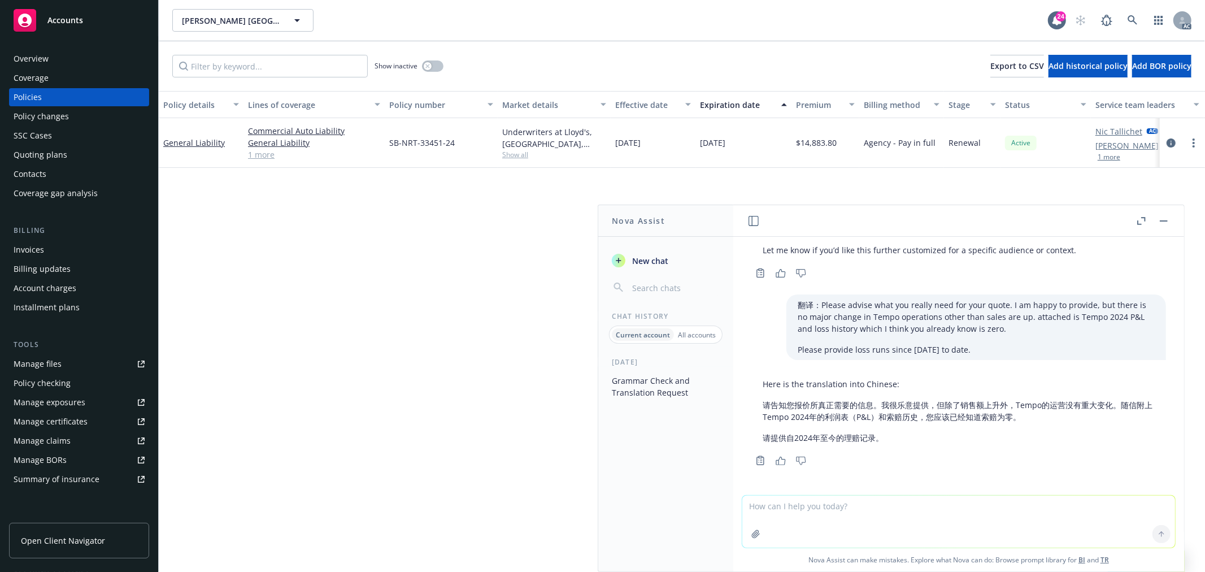
click at [839, 512] on textarea at bounding box center [958, 521] width 433 height 52
paste textarea "The carrier has received a BOR on the captioned account. They do provide up to …"
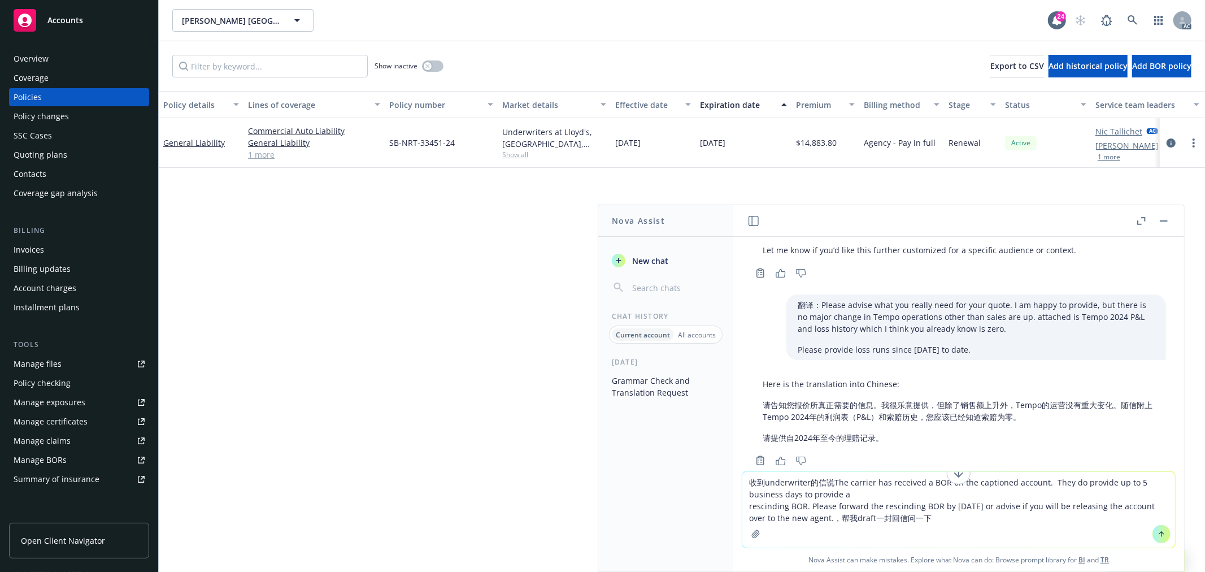
click at [933, 517] on textarea "收到underwriter的信说The carrier has received a BOR on the captioned account. They d…" at bounding box center [958, 510] width 433 height 76
paste textarea "if the BOR is on both policies"
paste textarea "General Liability"
paste textarea "CPS8096955"
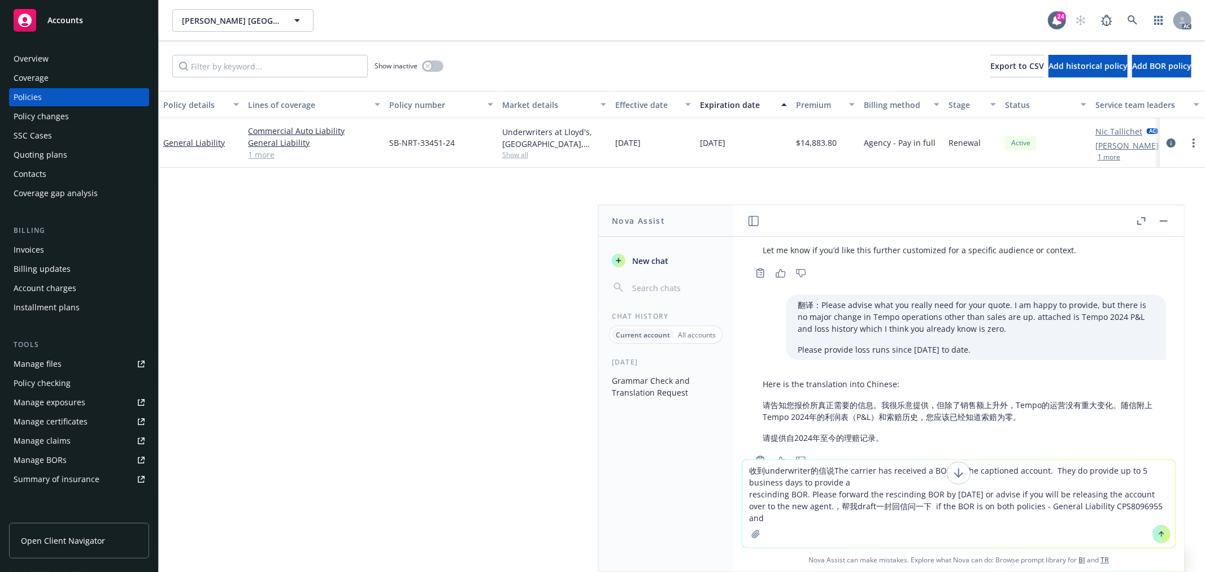
paste textarea "Excess"
paste textarea "0100346891-0"
type textarea "收到underwriter的信说The carrier has received a BOR on the captioned account. They d…"
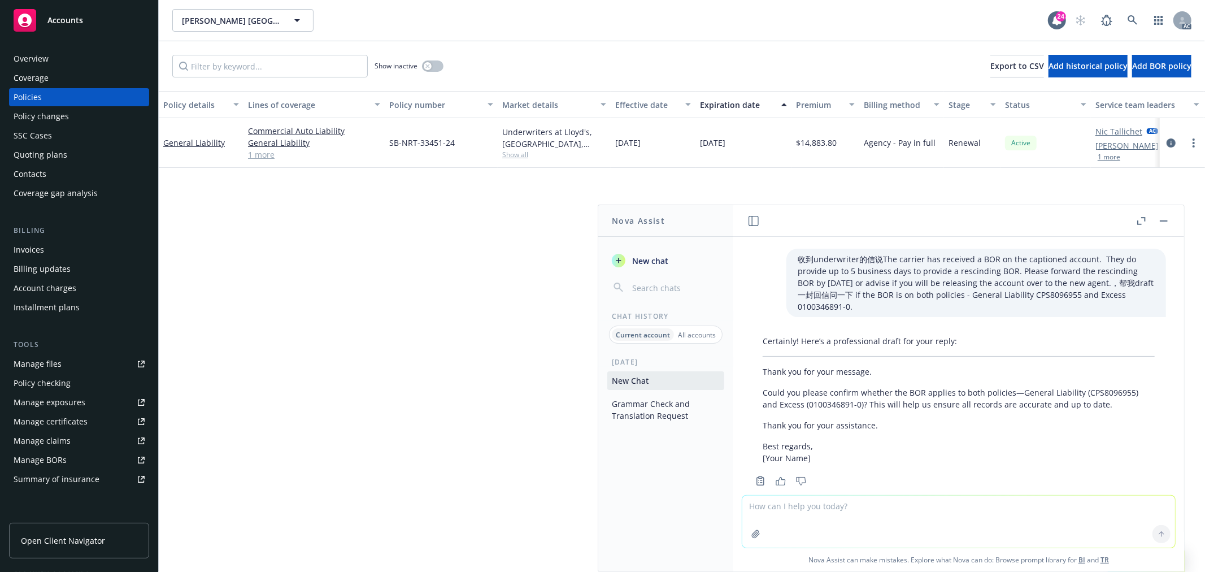
scroll to position [348, 0]
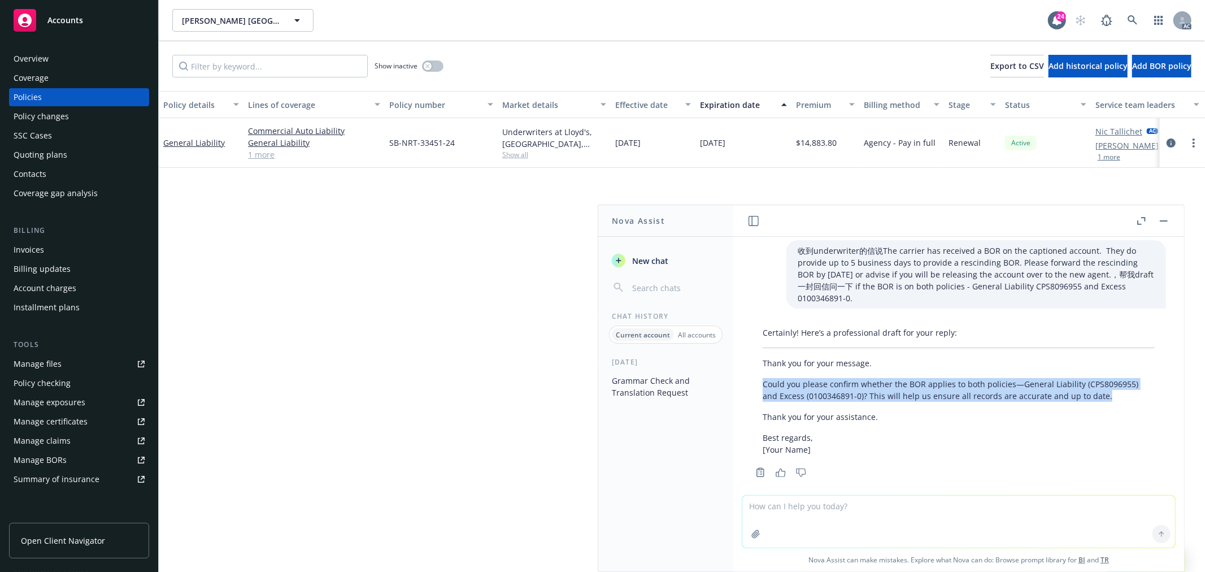
drag, startPoint x: 1111, startPoint y: 386, endPoint x: 764, endPoint y: 363, distance: 347.1
click at [764, 363] on div "Certainly! Here’s a professional draft for your reply: Thank you for your messa…" at bounding box center [958, 391] width 415 height 138
copy p "Could you please confirm whether the BOR applies to both policies—General Liabi…"
click at [811, 520] on textarea at bounding box center [958, 521] width 433 height 52
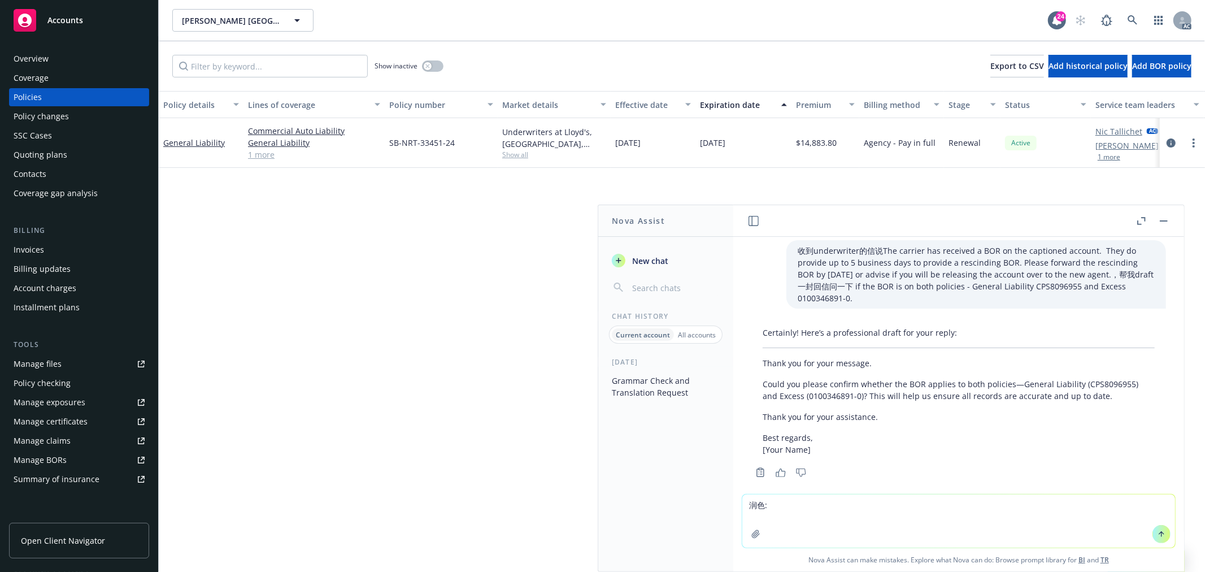
paste textarea "Go it. We will ask the GL carrier to add the property to the quote. And we will…"
type textarea "润色:Go it. We will ask the GL carrier to add the property to the quote. And we w…"
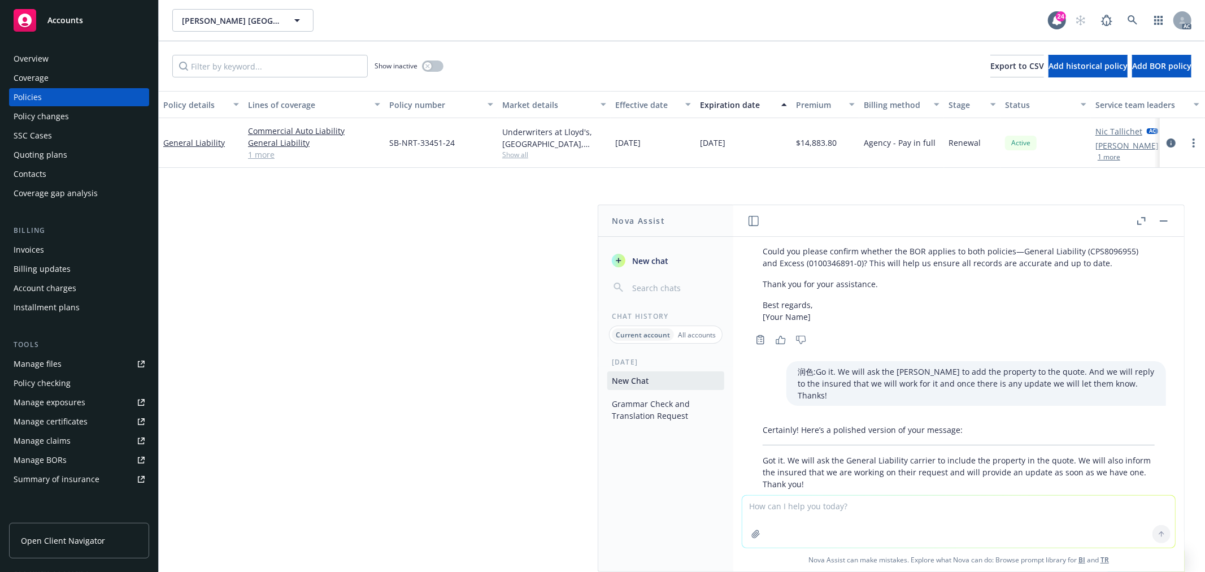
scroll to position [504, 0]
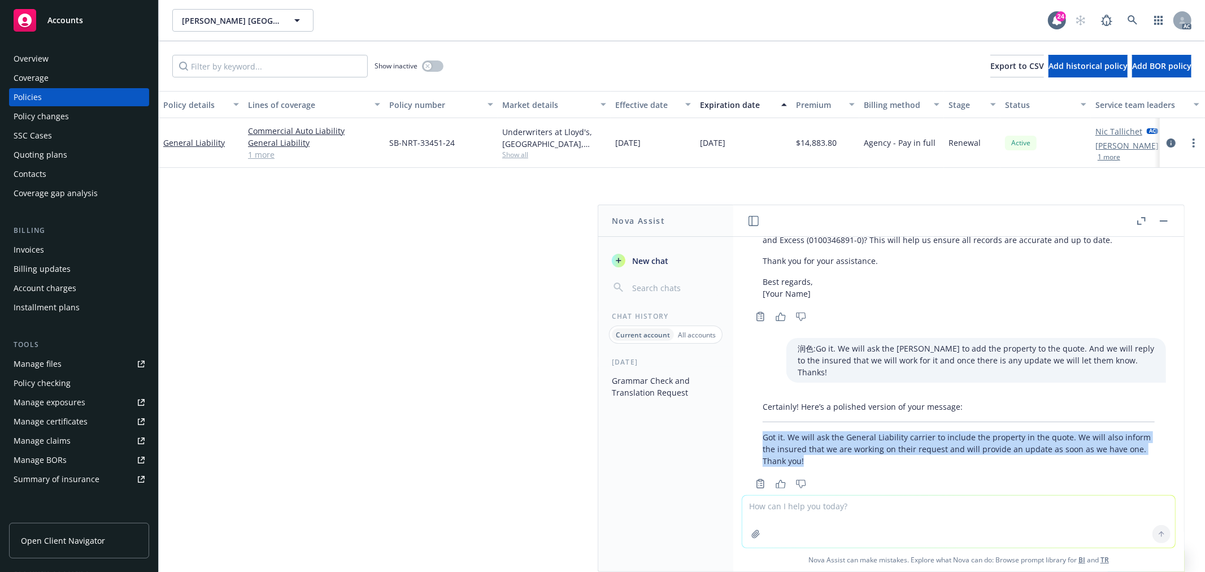
drag, startPoint x: 846, startPoint y: 432, endPoint x: 764, endPoint y: 407, distance: 86.0
click at [764, 431] on p "Got it. We will ask the General Liability carrier to include the property in th…" at bounding box center [959, 449] width 392 height 36
copy p "Got it. We will ask the General Liability carrier to include the property in th…"
